Goal: Find specific page/section: Find specific page/section

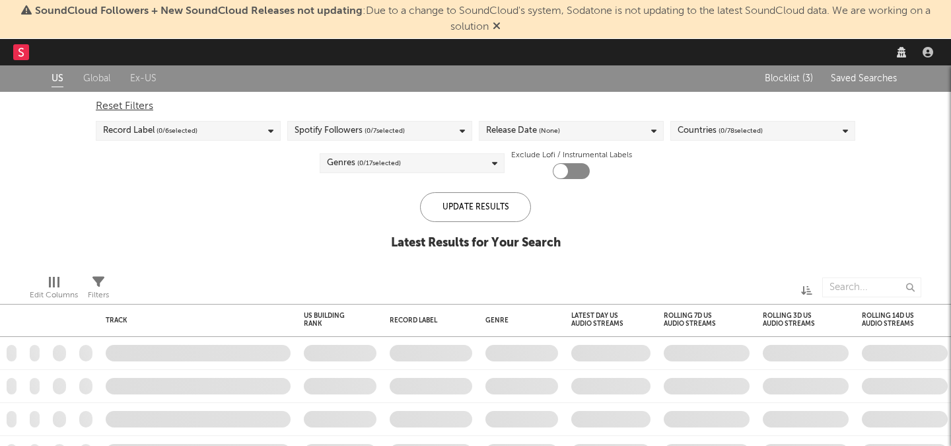
checkbox input "true"
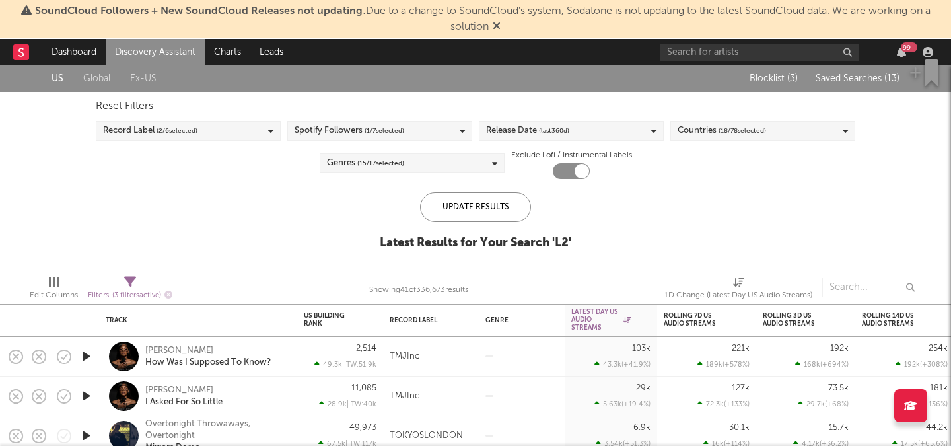
click at [867, 71] on div "Blocklist ( 3 ) Saved Searches ( 13 )" at bounding box center [816, 78] width 165 height 26
click at [865, 80] on span "Saved Searches ( 13 )" at bounding box center [857, 78] width 84 height 9
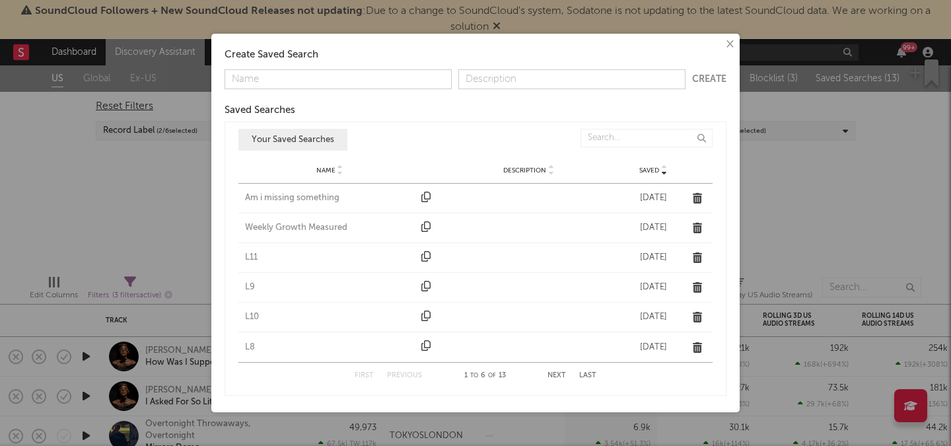
click at [559, 373] on button "Next" at bounding box center [556, 375] width 18 height 7
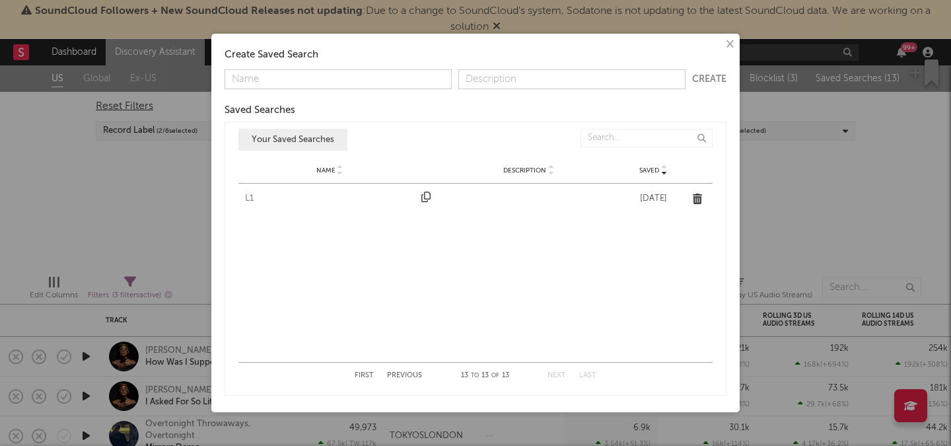
click at [248, 199] on div "L1" at bounding box center [330, 198] width 170 height 13
